Goal: Check status: Check status

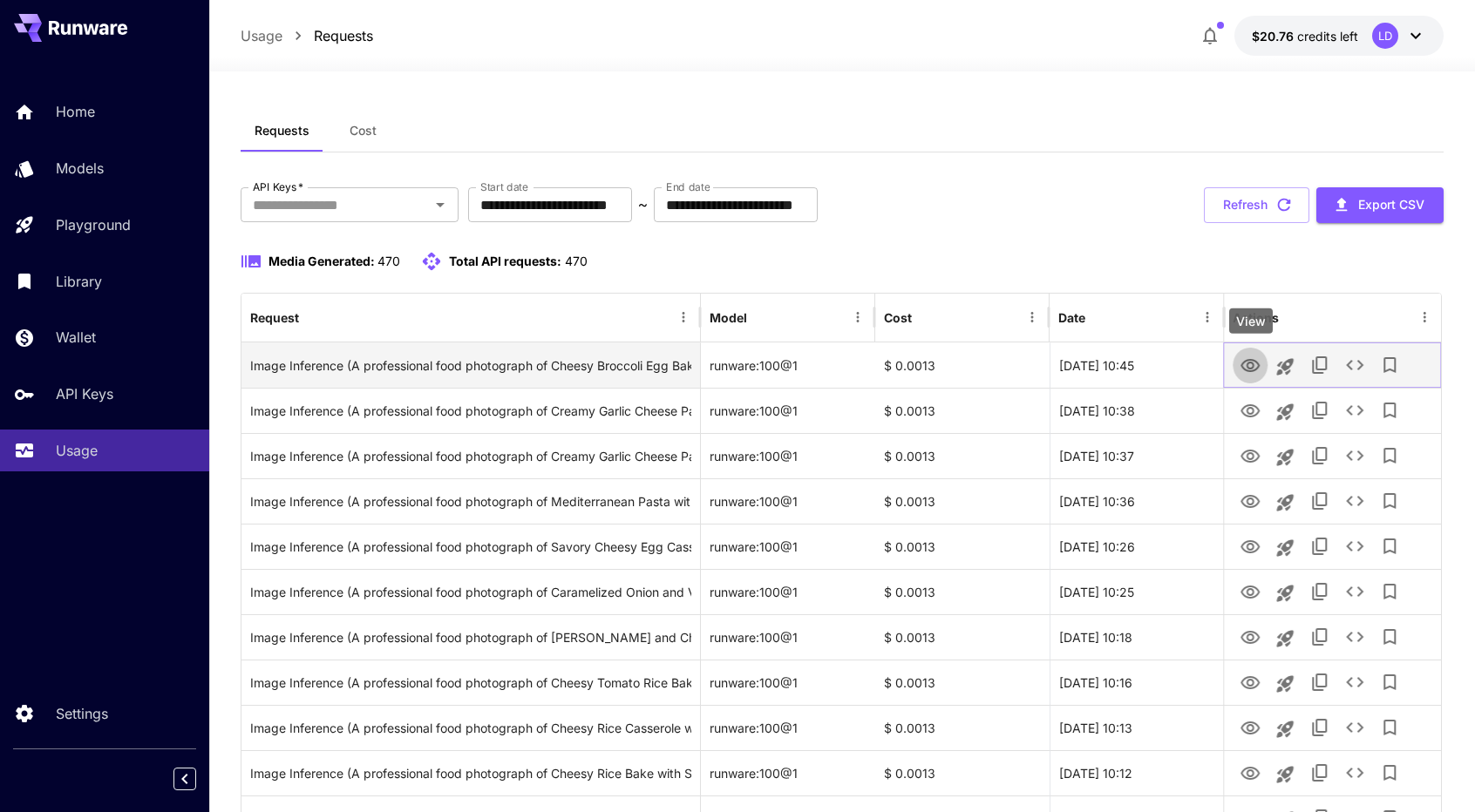
click at [1243, 358] on icon "View" at bounding box center [1250, 365] width 21 height 21
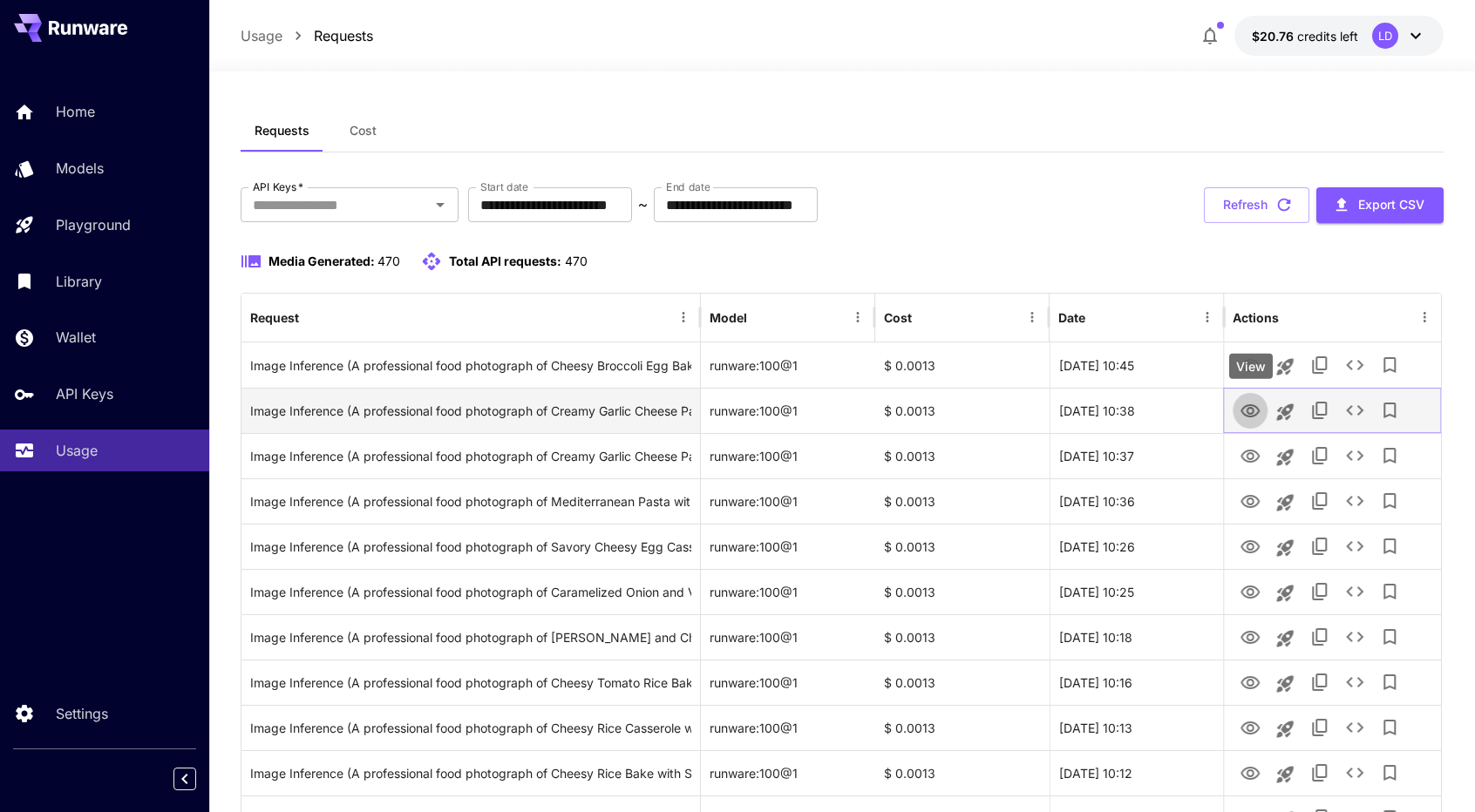
click at [1251, 413] on icon "View" at bounding box center [1250, 411] width 19 height 13
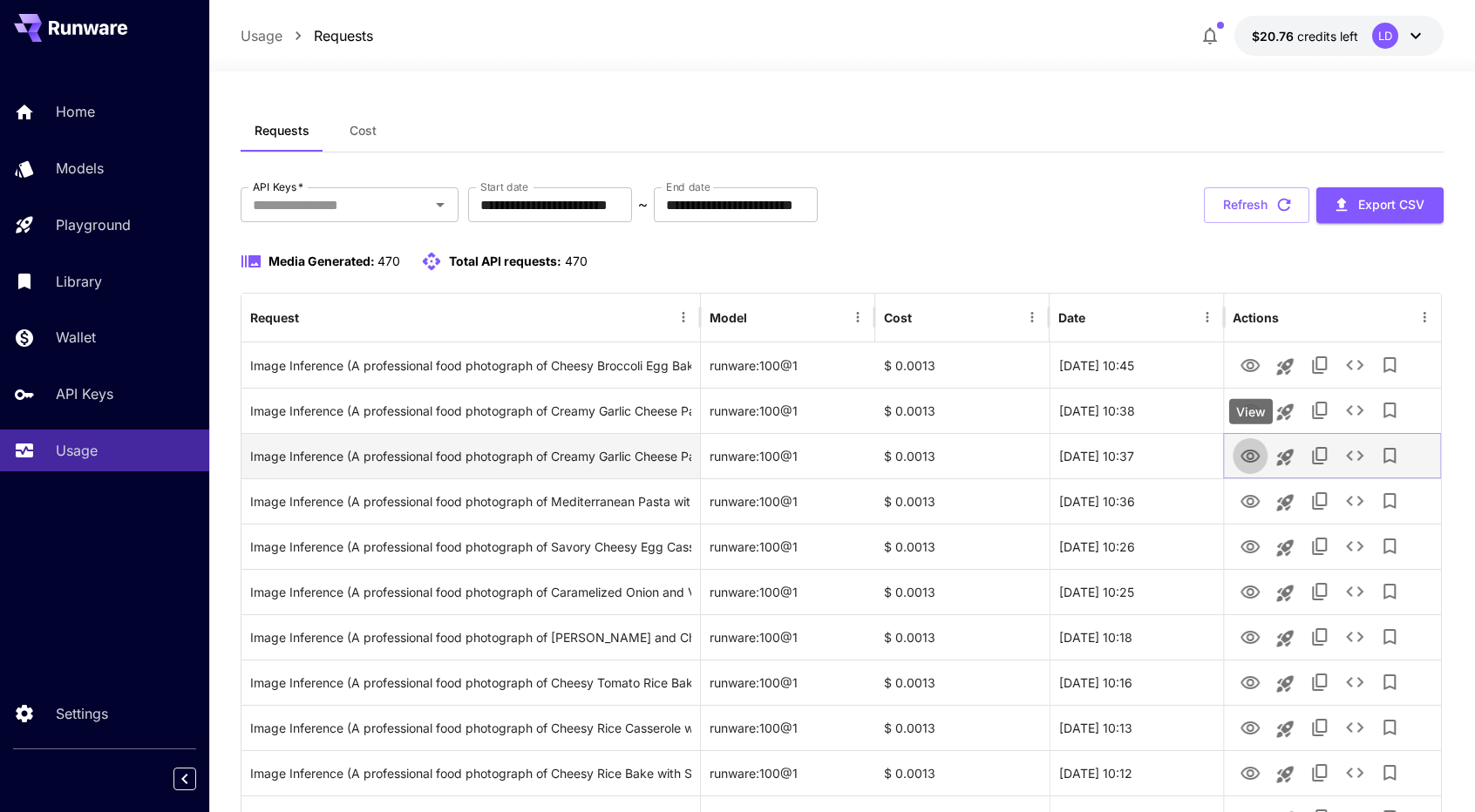
click at [1250, 458] on icon "View" at bounding box center [1250, 456] width 19 height 13
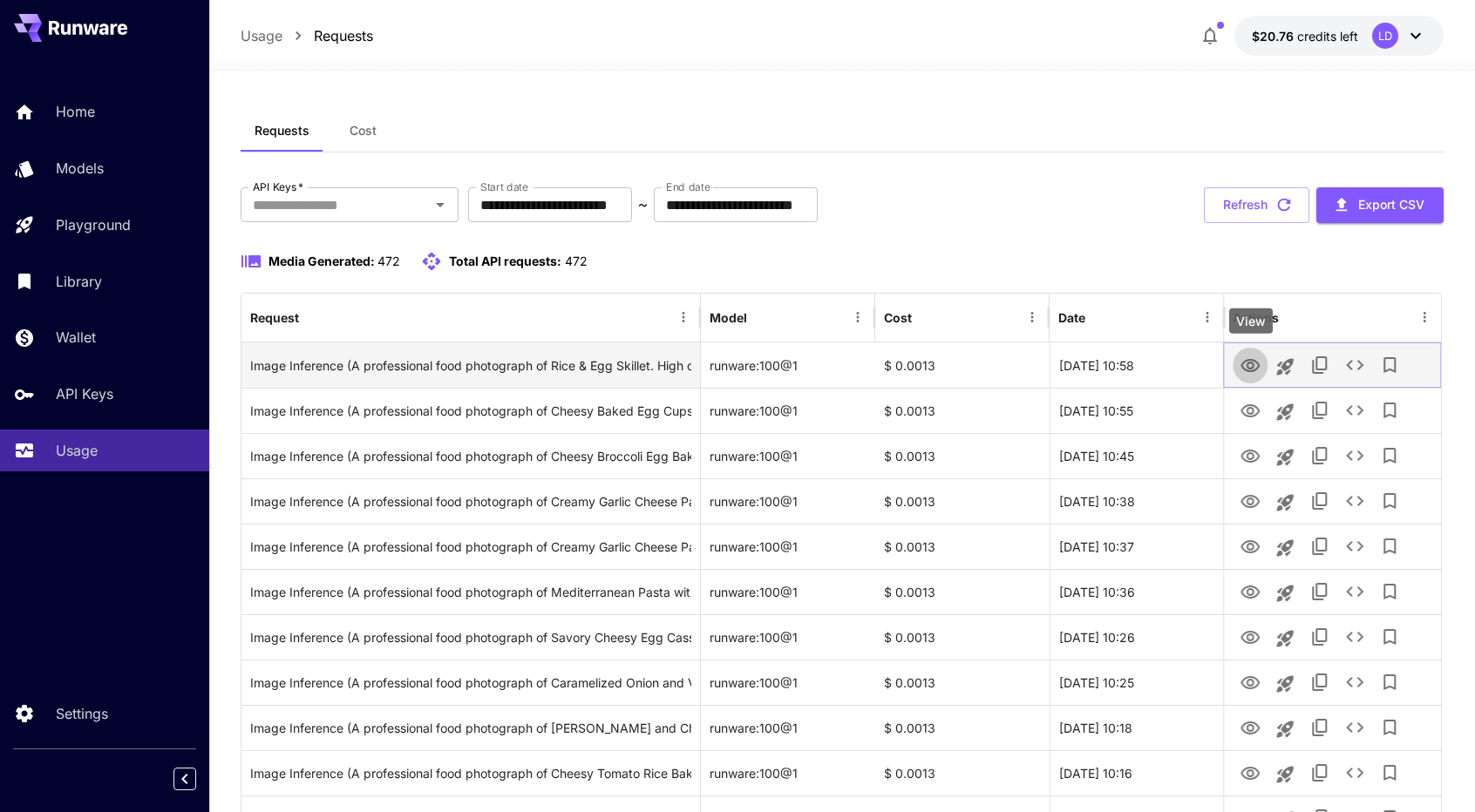
click at [1251, 366] on icon "View" at bounding box center [1250, 365] width 21 height 21
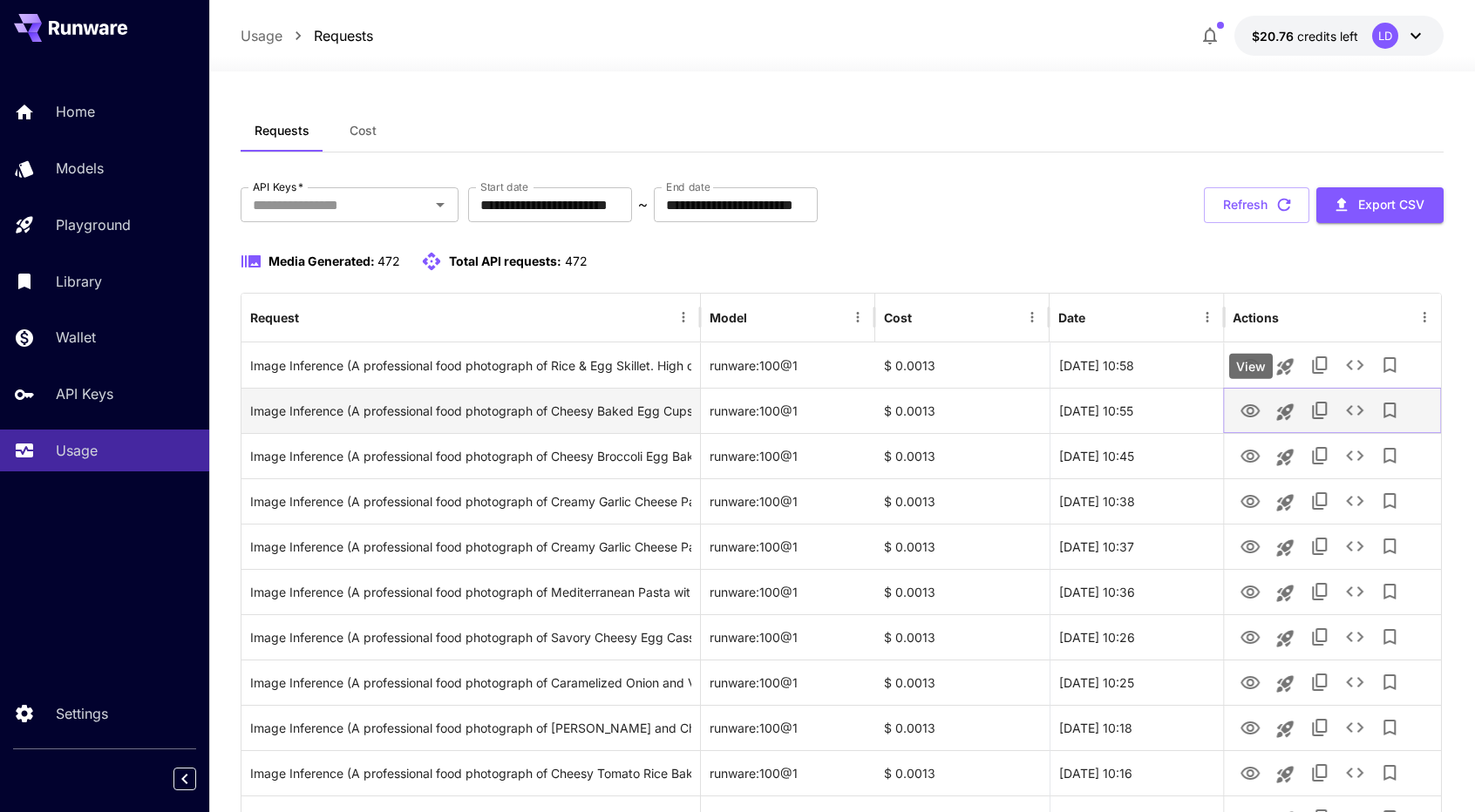
click at [1249, 406] on icon "View" at bounding box center [1250, 411] width 21 height 21
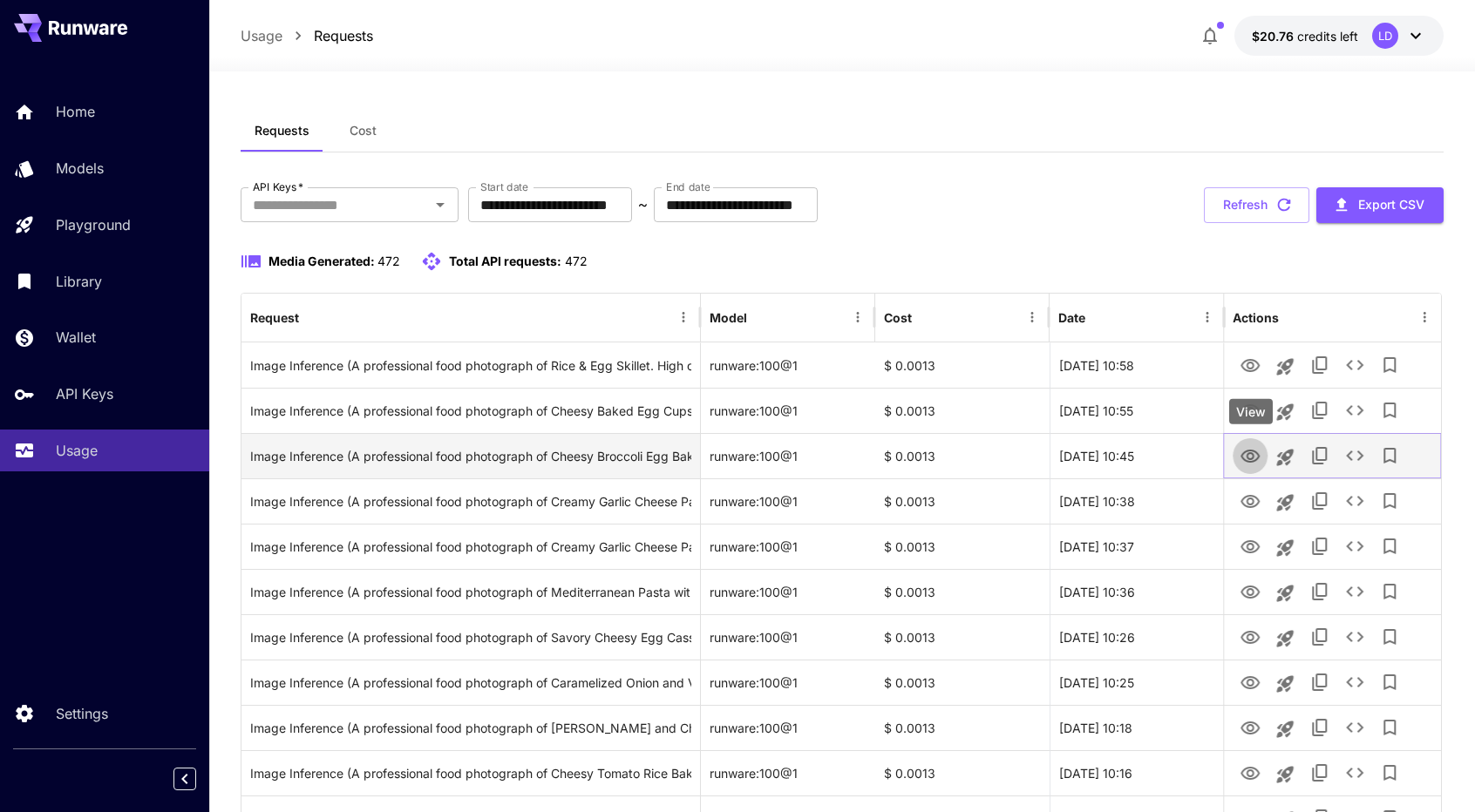
click at [1251, 458] on icon "View" at bounding box center [1250, 456] width 19 height 13
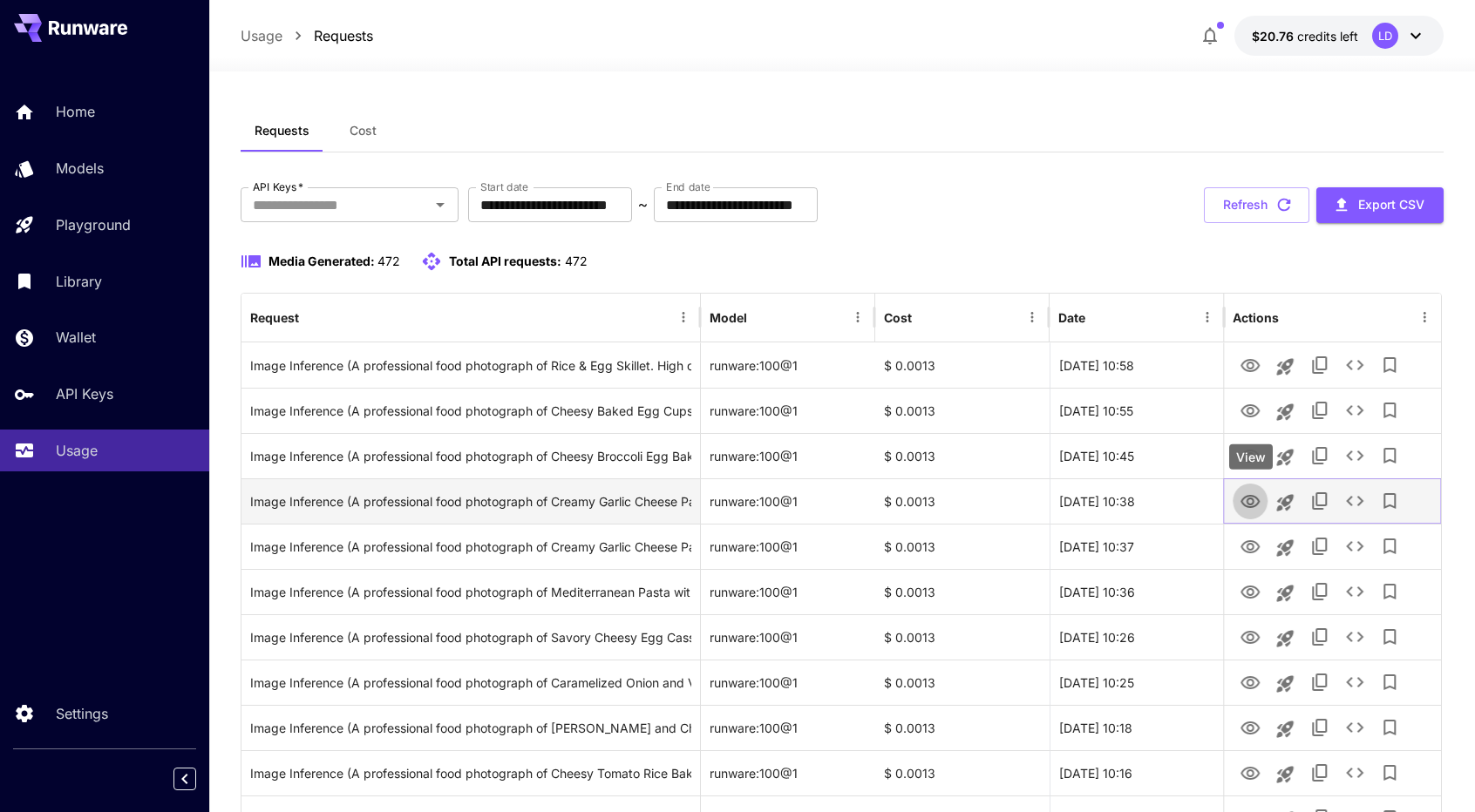
click at [1249, 504] on icon "View" at bounding box center [1250, 502] width 21 height 21
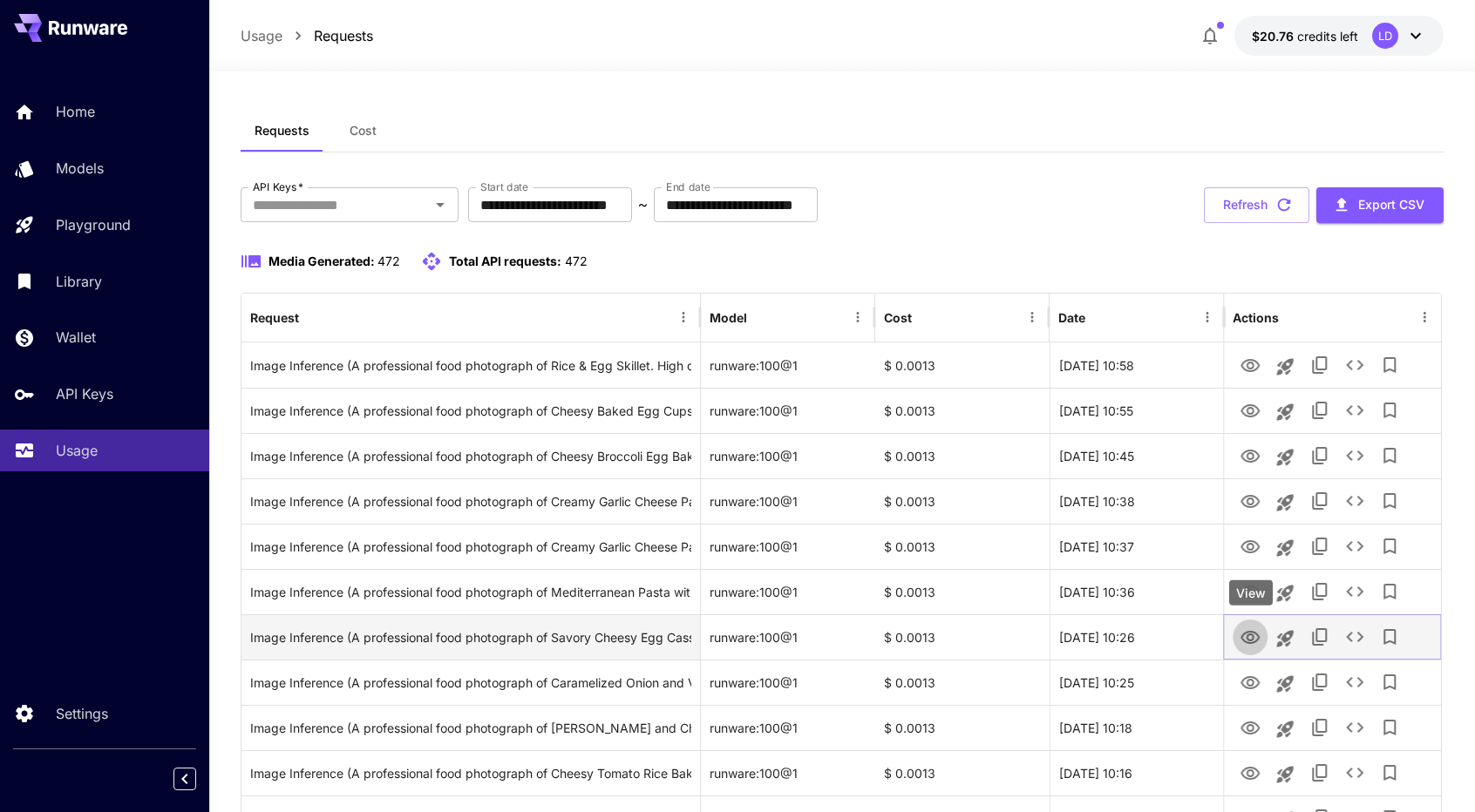
click at [1242, 634] on icon "View" at bounding box center [1250, 637] width 21 height 21
